Goal: Find specific page/section: Find specific page/section

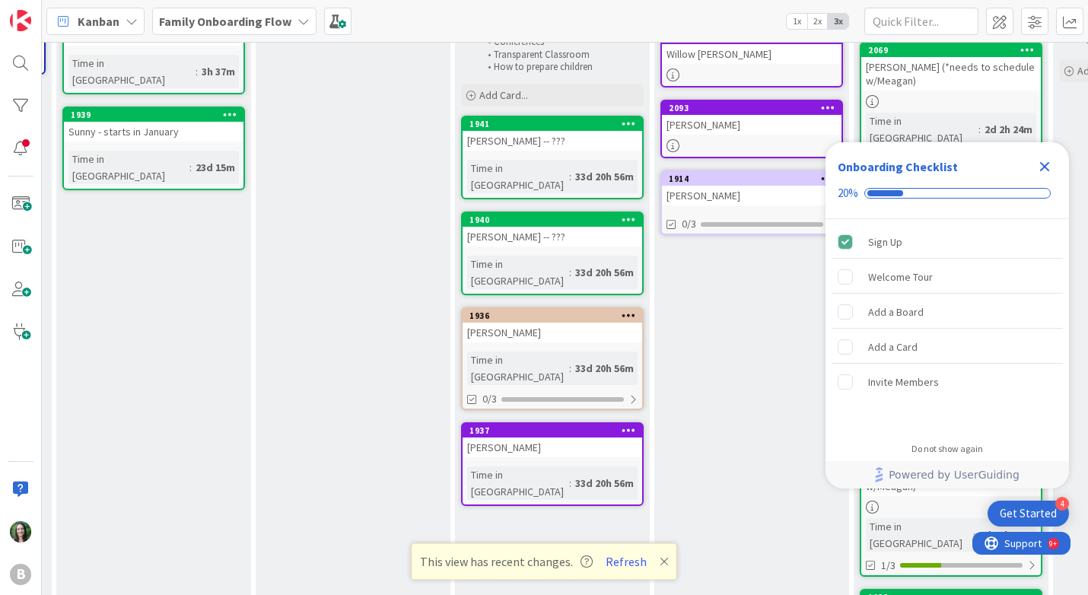
scroll to position [221, 196]
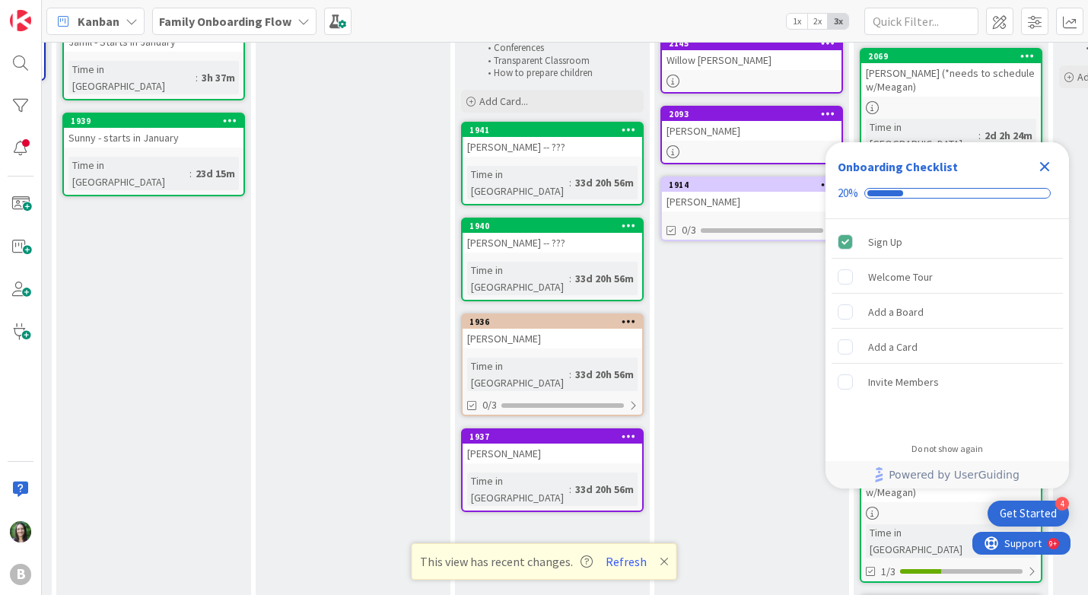
click at [1049, 167] on icon "Close Checklist" at bounding box center [1044, 166] width 18 height 18
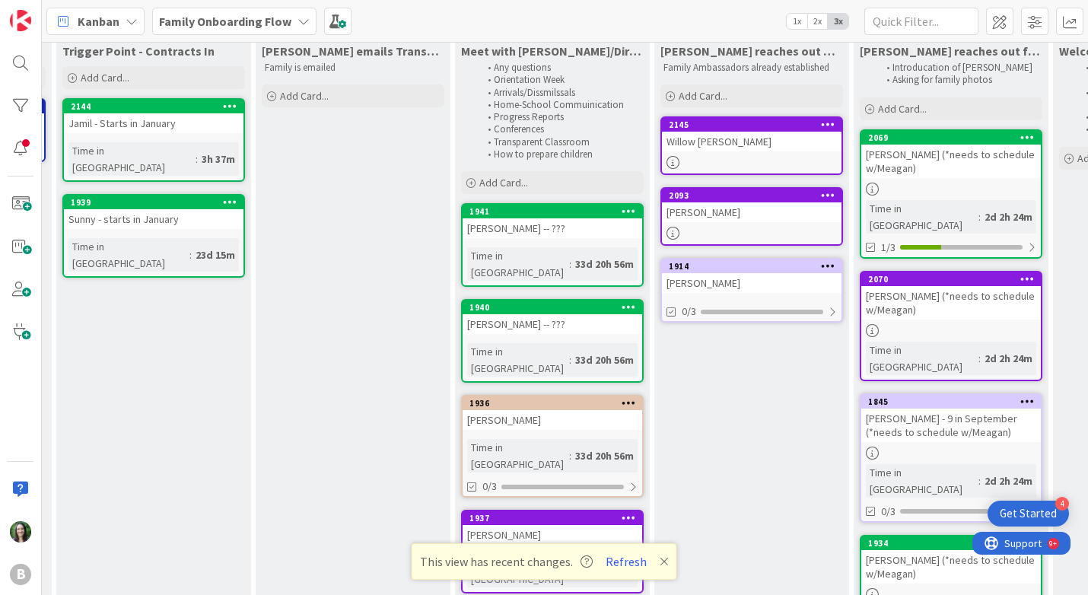
scroll to position [0, 0]
click at [745, 147] on div "Willow [PERSON_NAME]" at bounding box center [752, 142] width 180 height 20
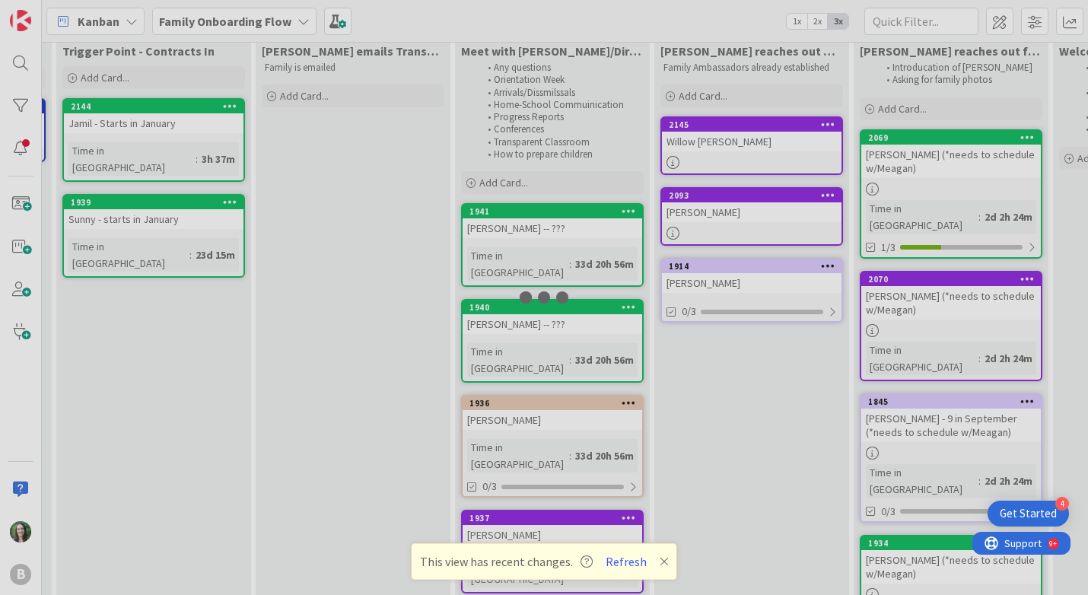
click at [745, 147] on div at bounding box center [544, 297] width 1088 height 595
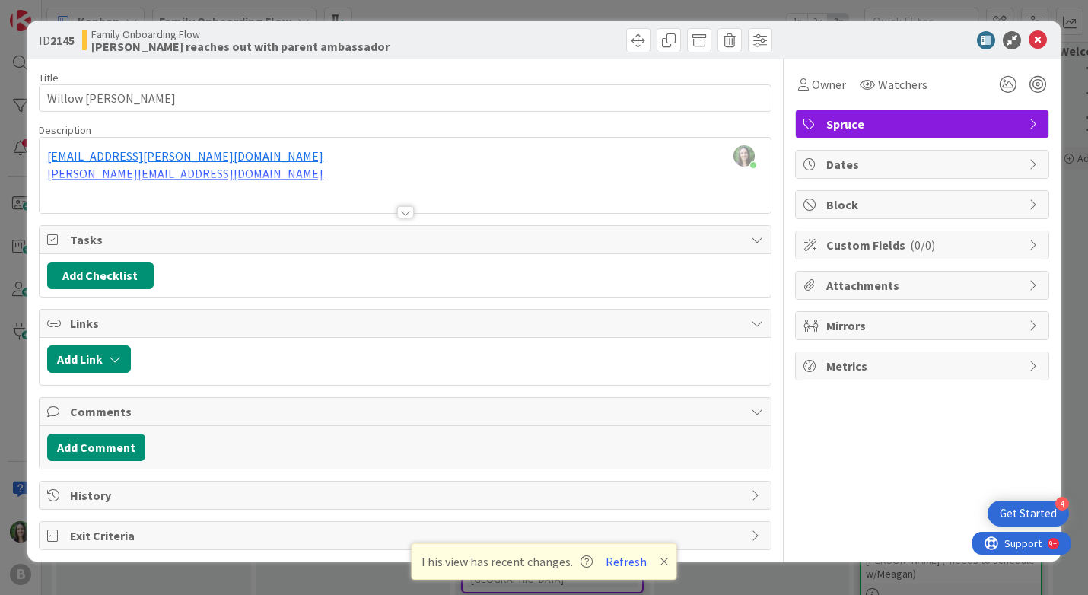
click at [253, 190] on div at bounding box center [406, 193] width 732 height 39
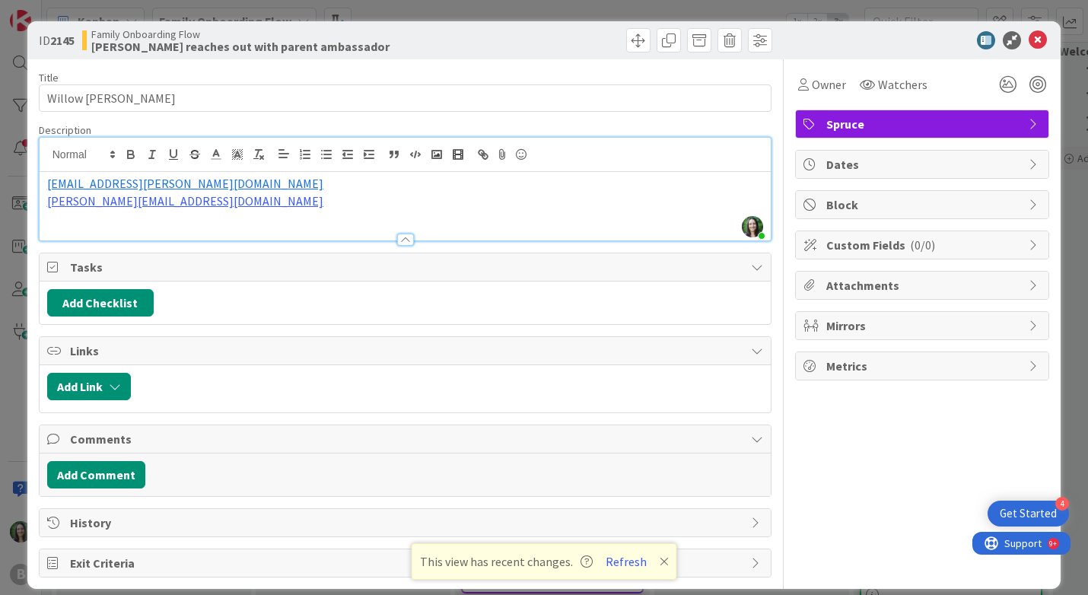
click at [243, 226] on div at bounding box center [406, 232] width 732 height 16
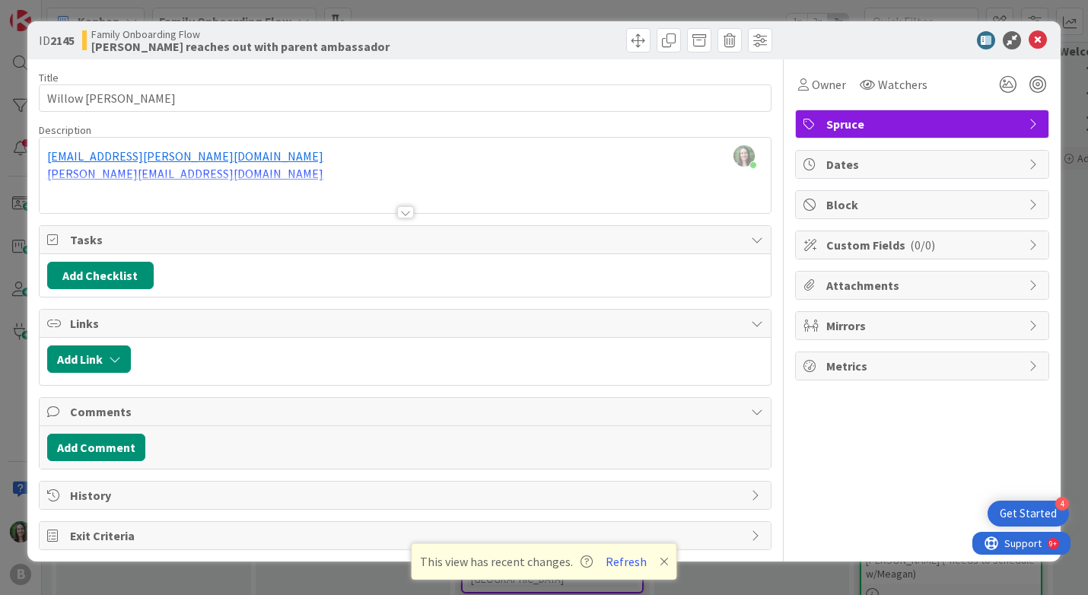
click at [405, 211] on div at bounding box center [405, 212] width 17 height 12
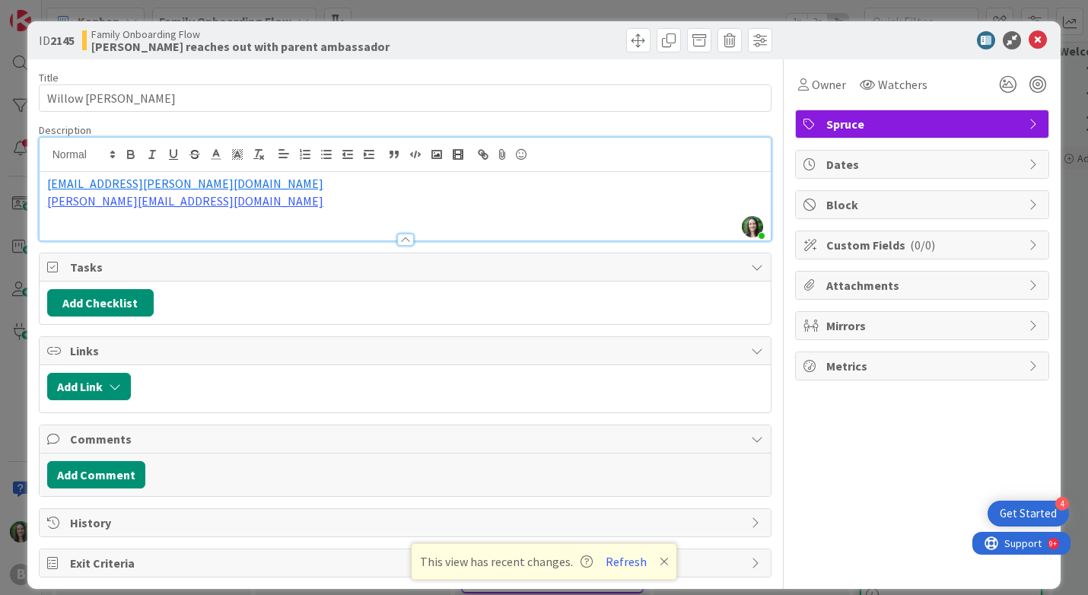
click at [303, 208] on p "[PERSON_NAME][EMAIL_ADDRESS][DOMAIN_NAME]" at bounding box center [405, 200] width 716 height 17
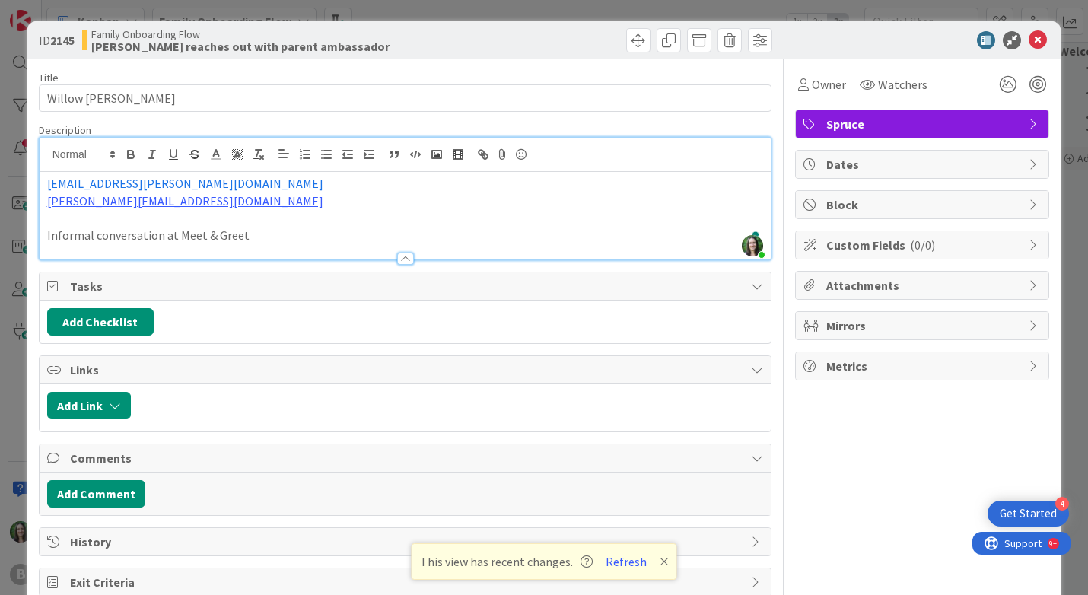
click at [164, 233] on p "Informal conversation at Meet & Greet" at bounding box center [405, 235] width 716 height 17
drag, startPoint x: 332, startPoint y: 237, endPoint x: 17, endPoint y: 236, distance: 314.9
click at [17, 236] on div "ID 2145 Family Onboarding Flow [PERSON_NAME] reaches out with parent ambassador…" at bounding box center [544, 297] width 1088 height 595
copy p "Informal conversation with [PERSON_NAME] at Meet & Greet"
click at [1041, 33] on icon at bounding box center [1037, 40] width 18 height 18
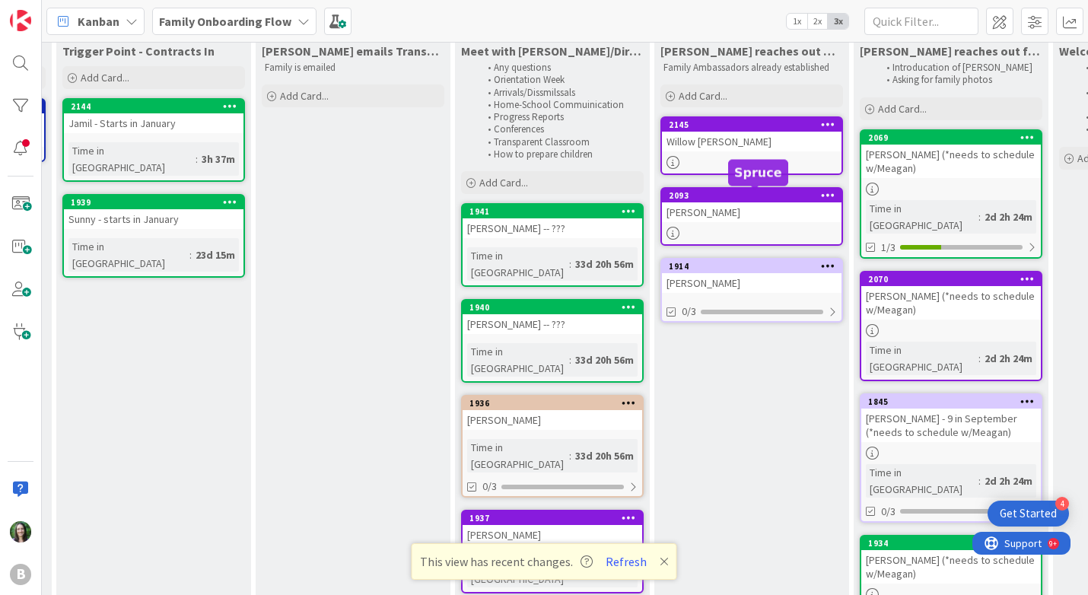
click at [733, 200] on div "2093" at bounding box center [755, 195] width 173 height 11
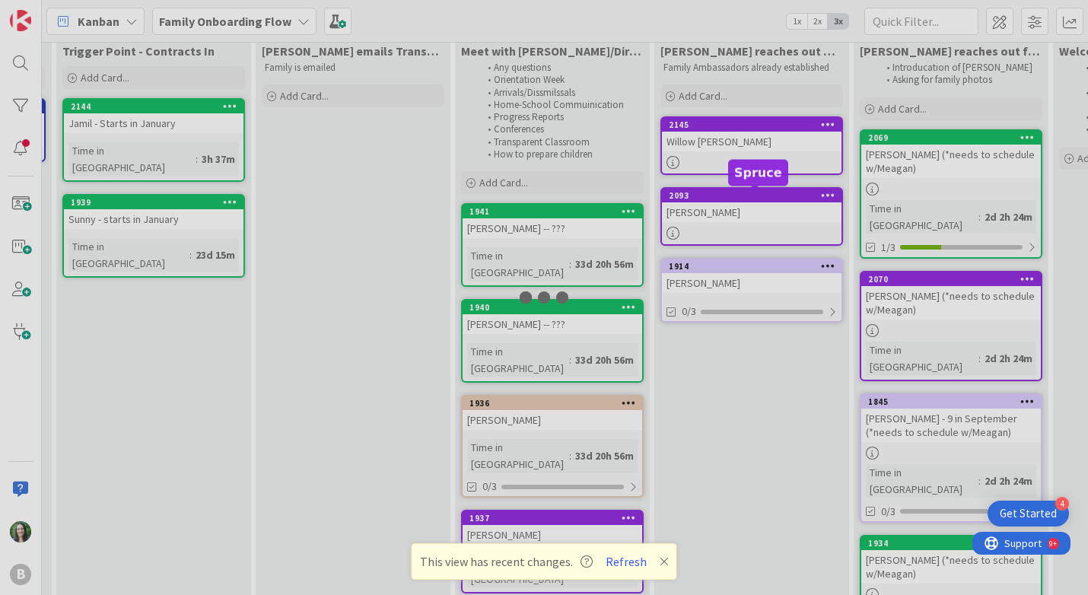
click at [733, 200] on div at bounding box center [544, 297] width 1088 height 595
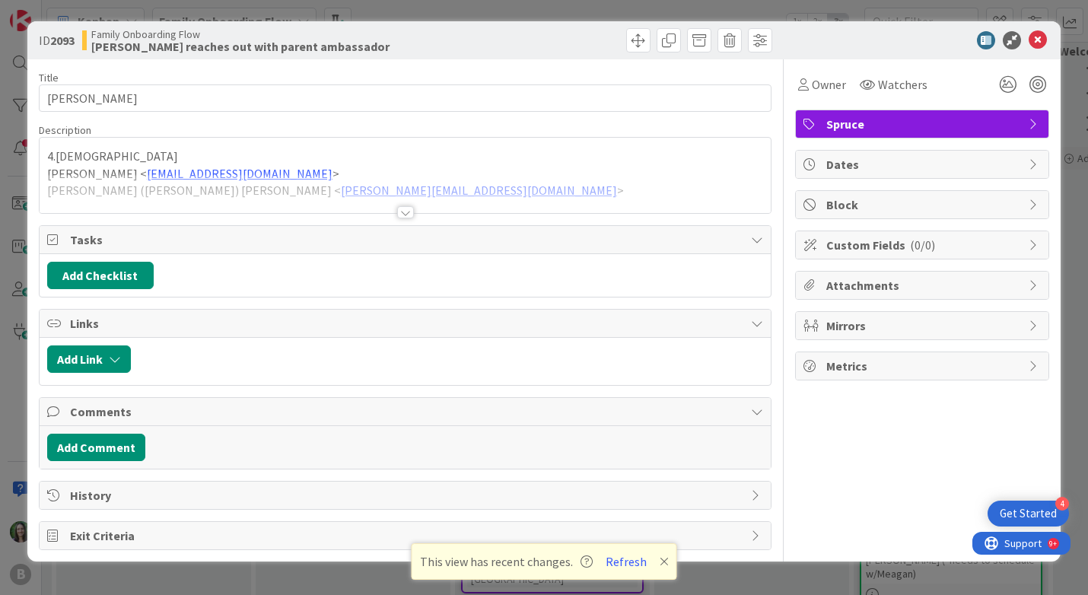
click at [365, 195] on div at bounding box center [406, 193] width 732 height 39
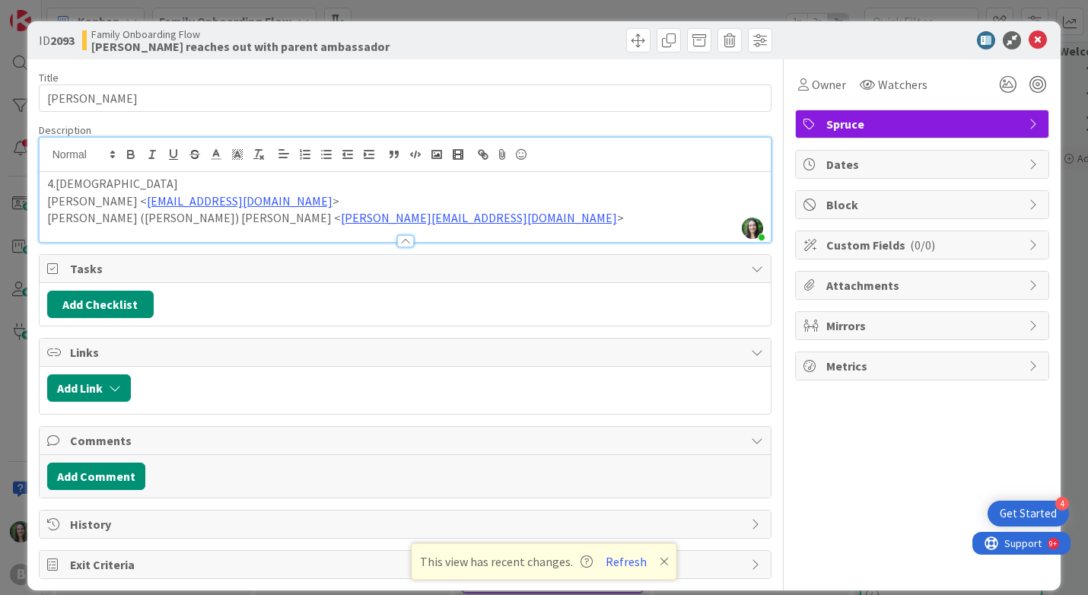
click at [370, 221] on p "[PERSON_NAME] ([PERSON_NAME]) [PERSON_NAME] < [PERSON_NAME][EMAIL_ADDRESS][DOMA…" at bounding box center [405, 217] width 716 height 17
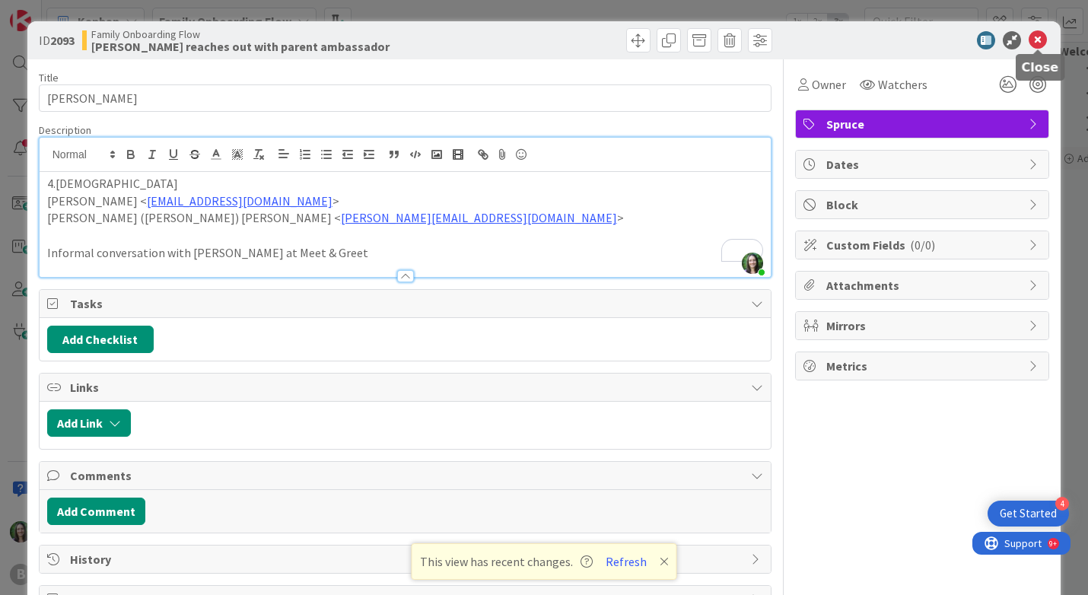
click at [1036, 37] on icon at bounding box center [1037, 40] width 18 height 18
